Goal: Transaction & Acquisition: Purchase product/service

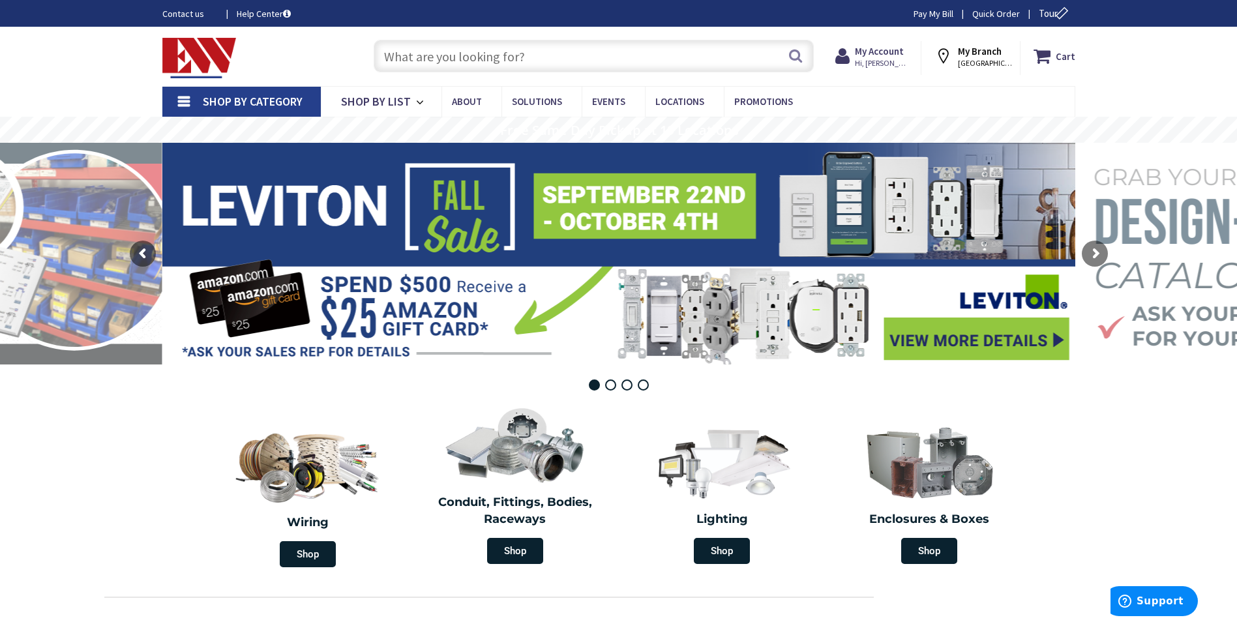
click at [462, 49] on input "text" at bounding box center [594, 56] width 440 height 33
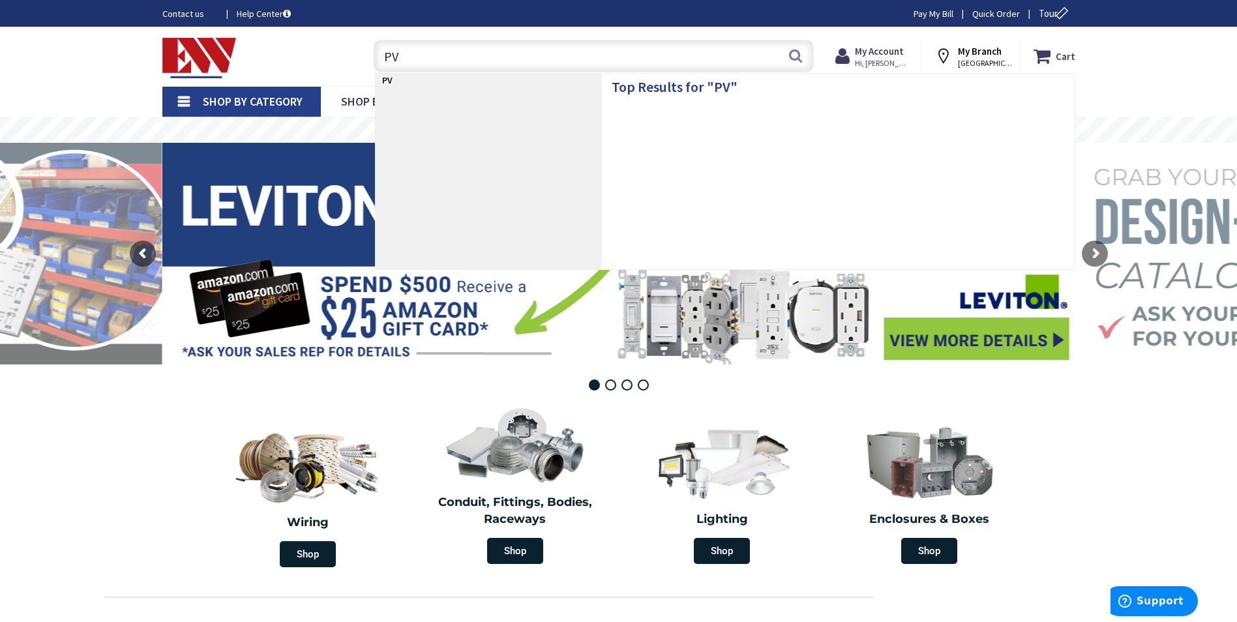
type input "PVC"
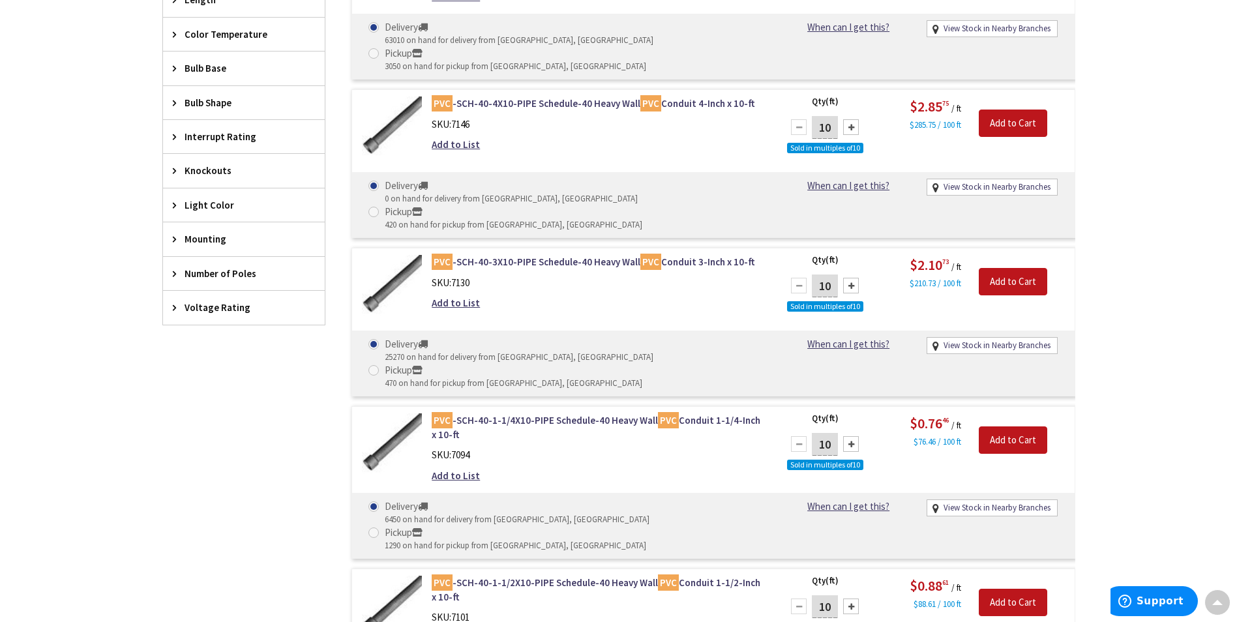
scroll to position [850, 0]
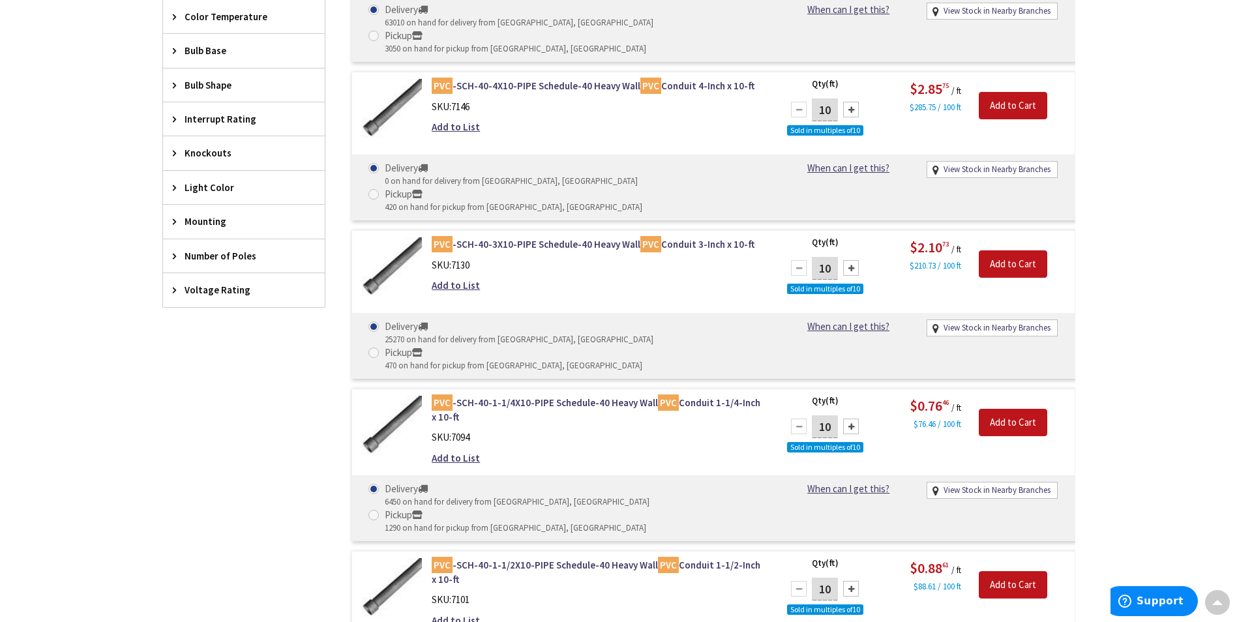
click at [790, 576] on div "10" at bounding box center [825, 589] width 78 height 26
